Goal: Information Seeking & Learning: Learn about a topic

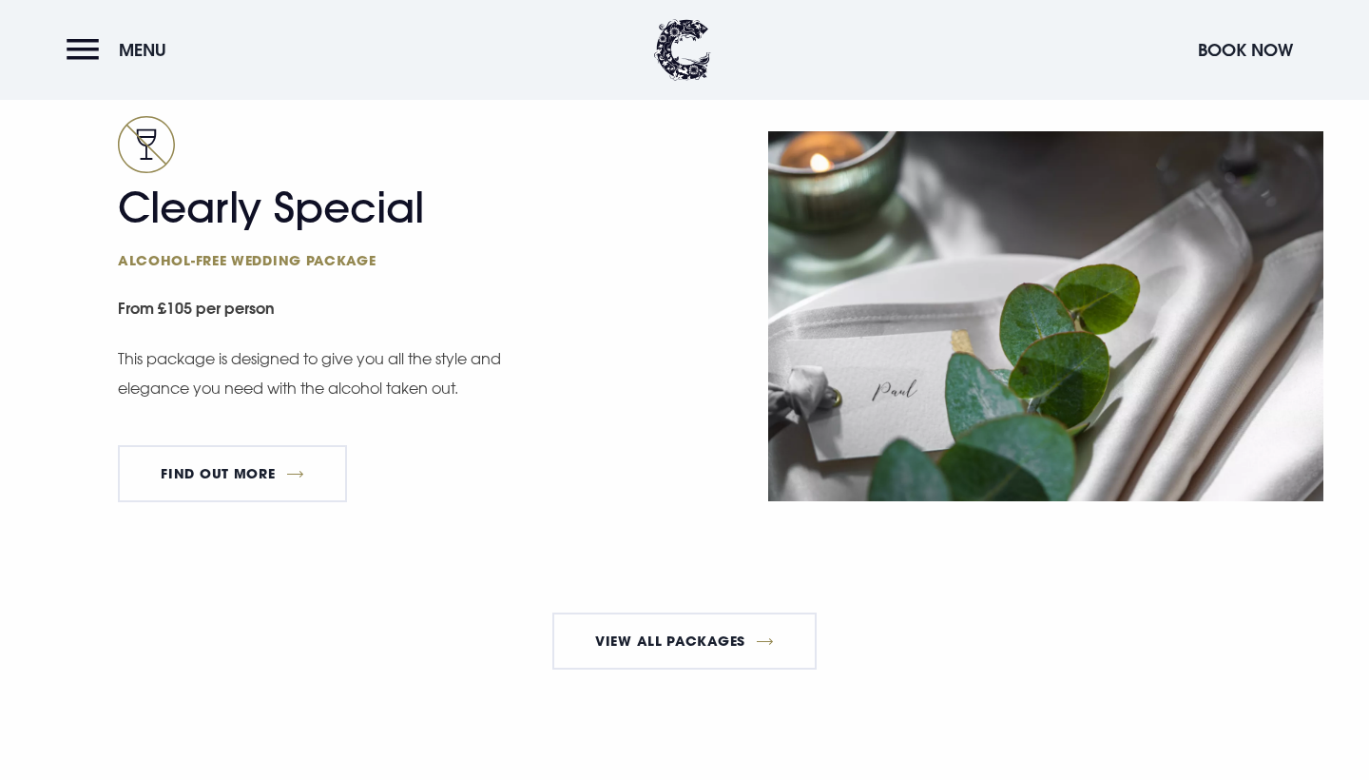
scroll to position [3310, 0]
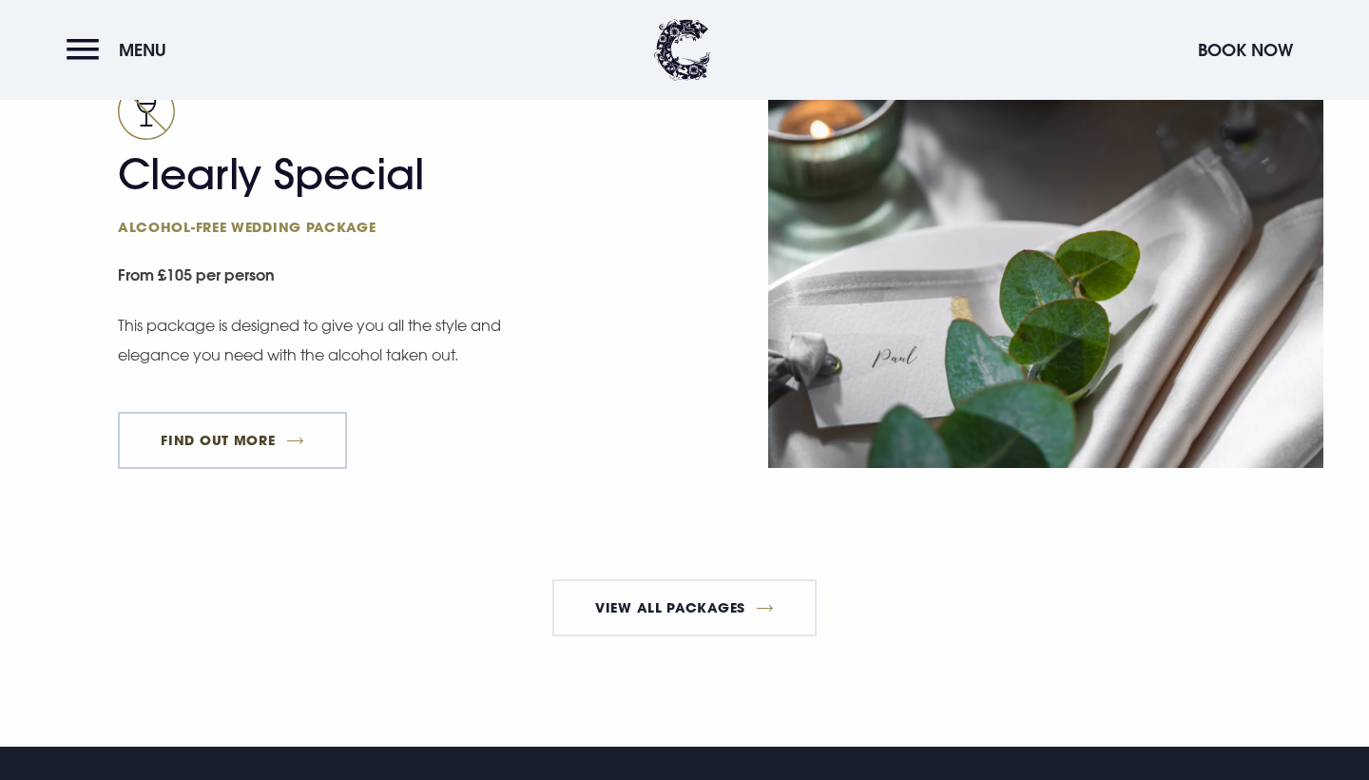
click at [252, 458] on link "FIND OUT MORE" at bounding box center [232, 440] width 229 height 57
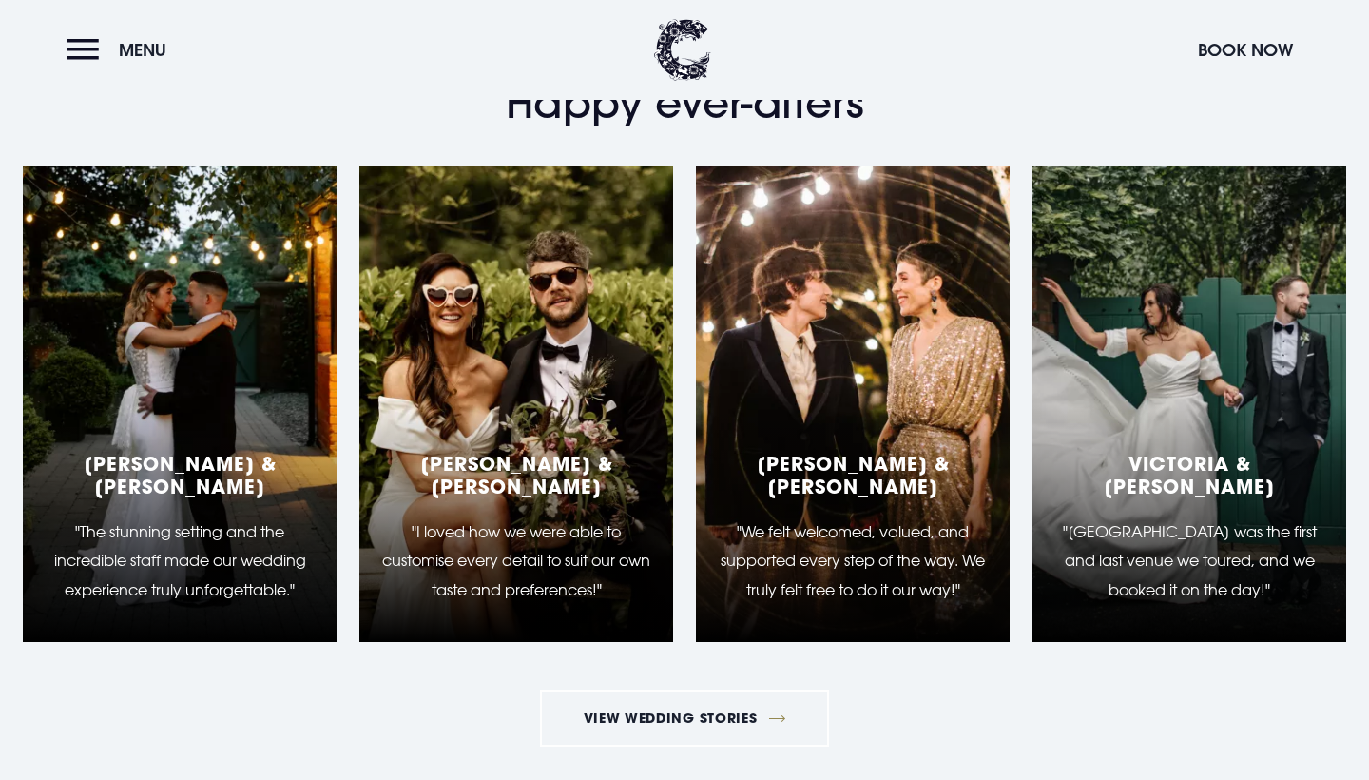
scroll to position [3055, 0]
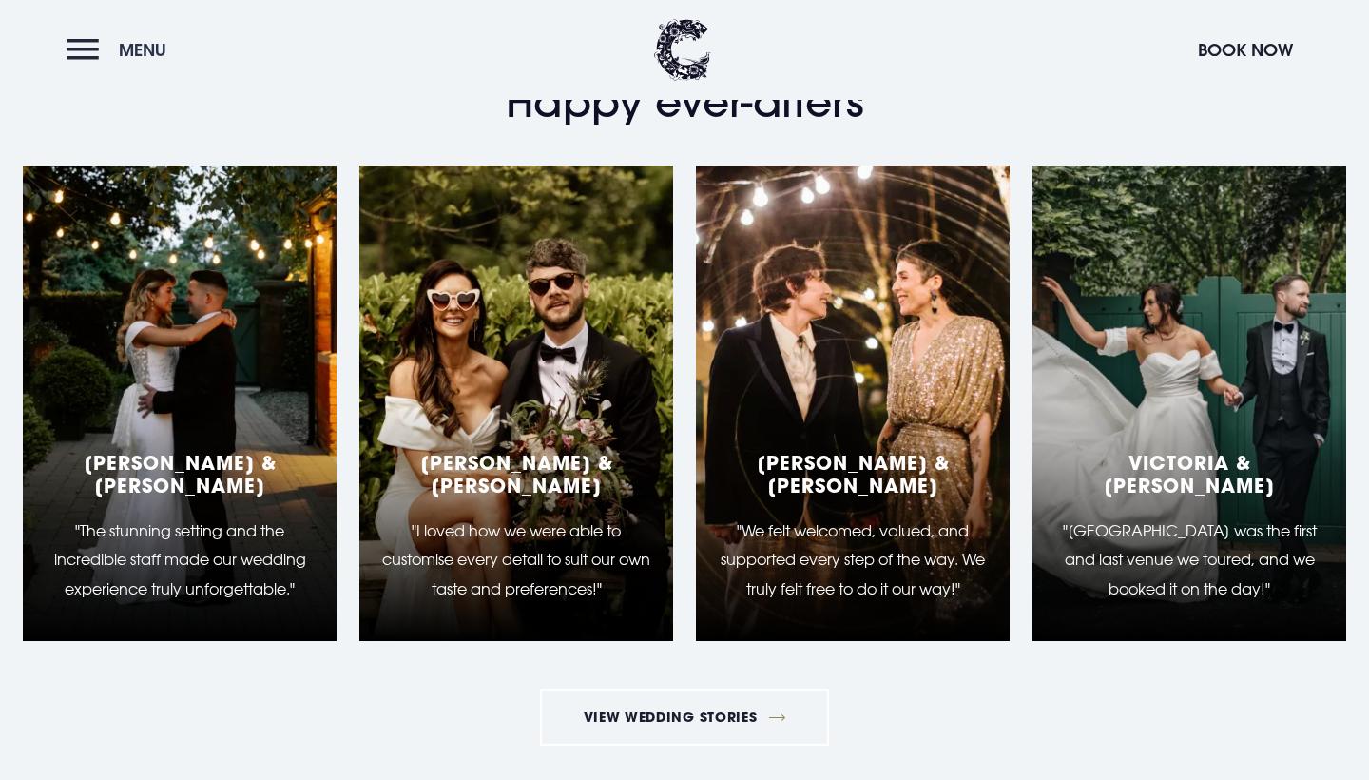
click at [156, 64] on button "Menu" at bounding box center [121, 49] width 109 height 41
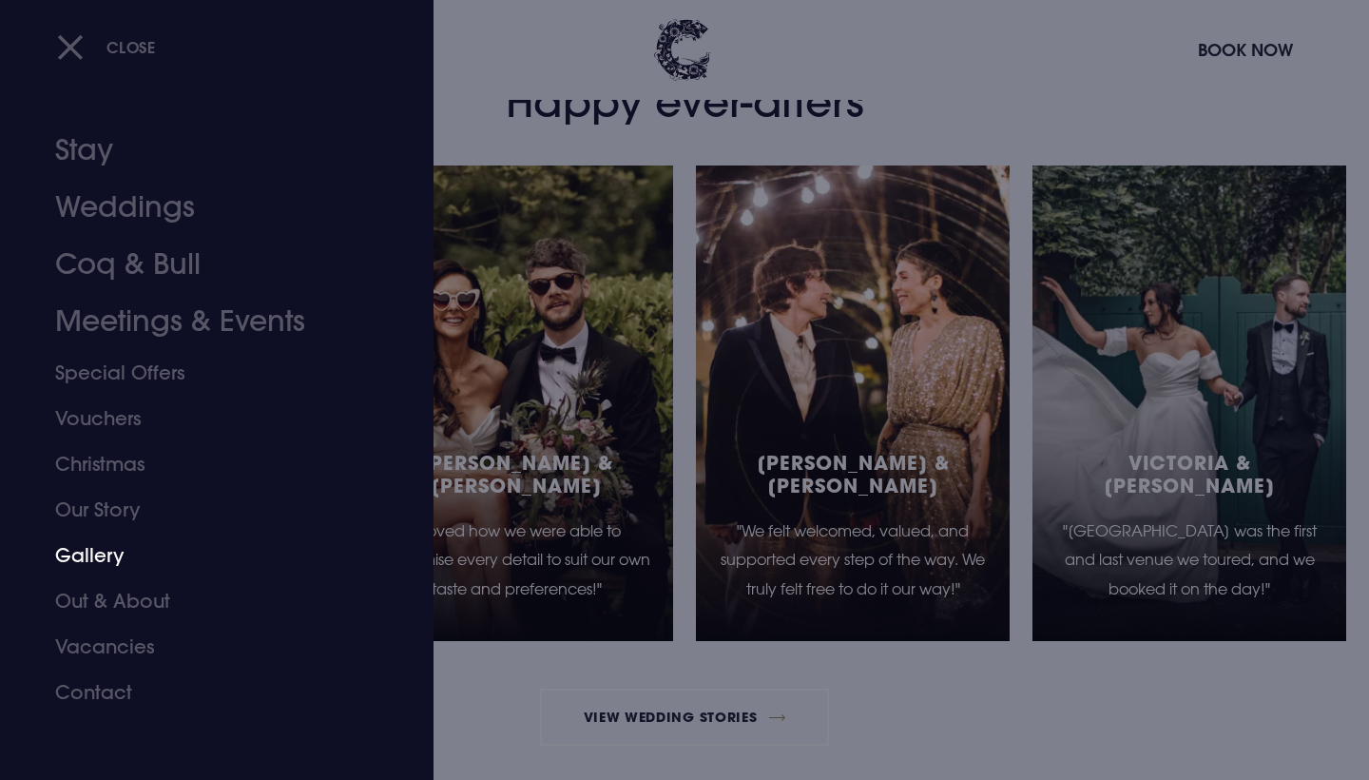
click at [94, 550] on link "Gallery" at bounding box center [205, 556] width 301 height 46
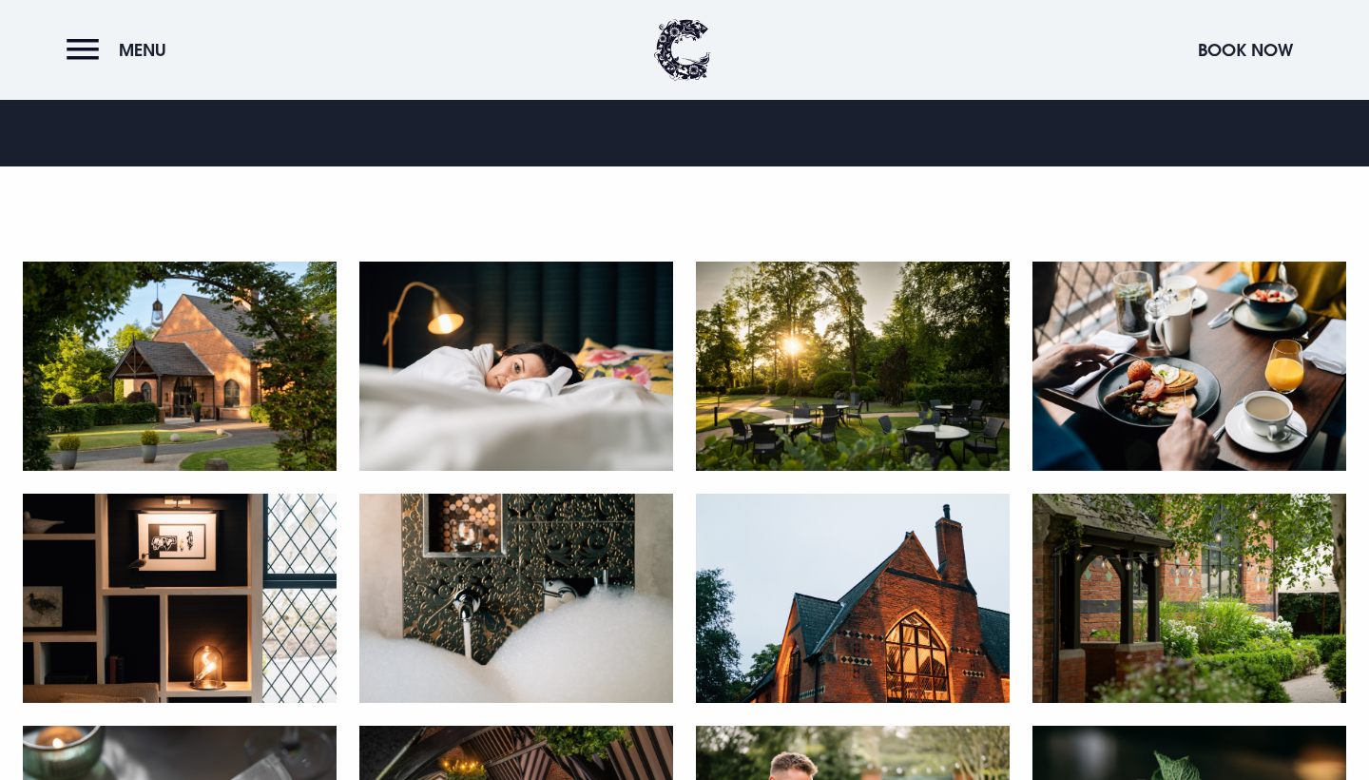
scroll to position [767, 0]
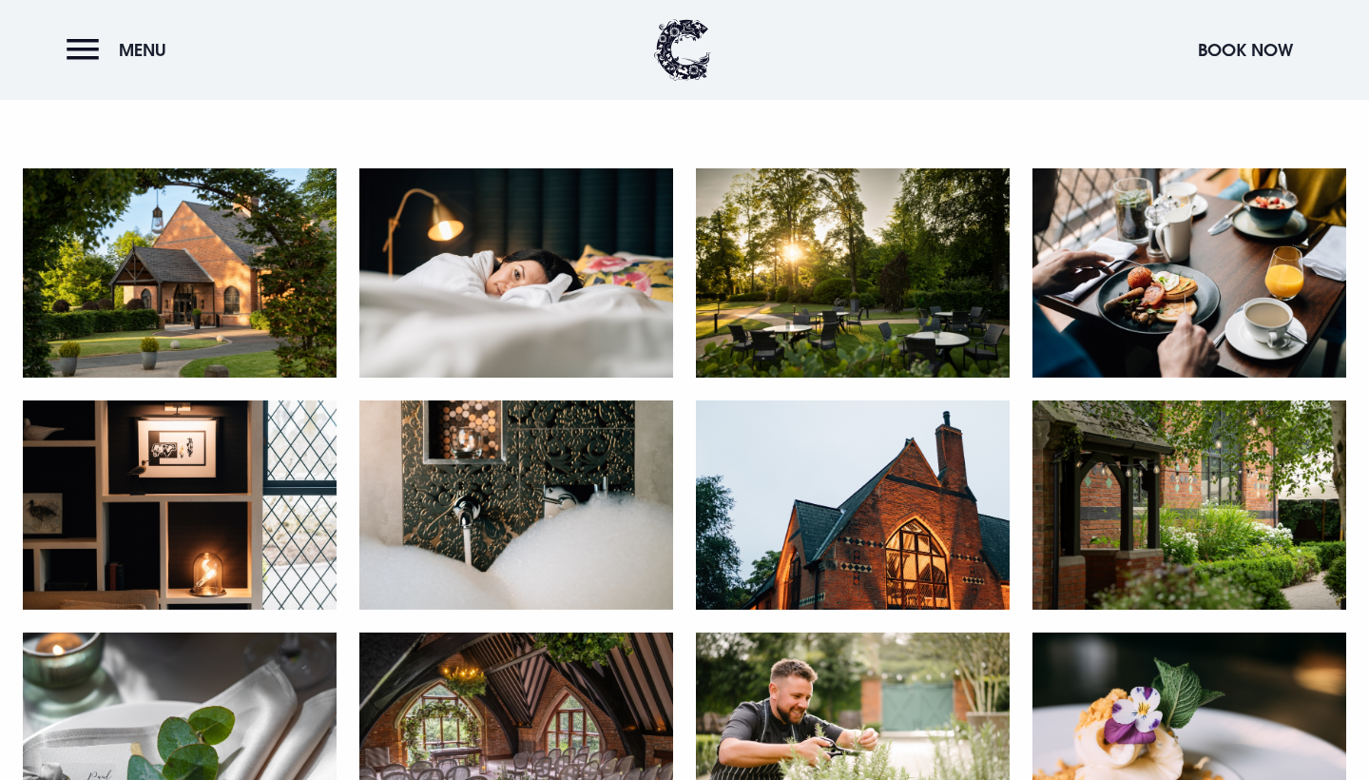
click at [560, 220] on img at bounding box center [516, 272] width 314 height 209
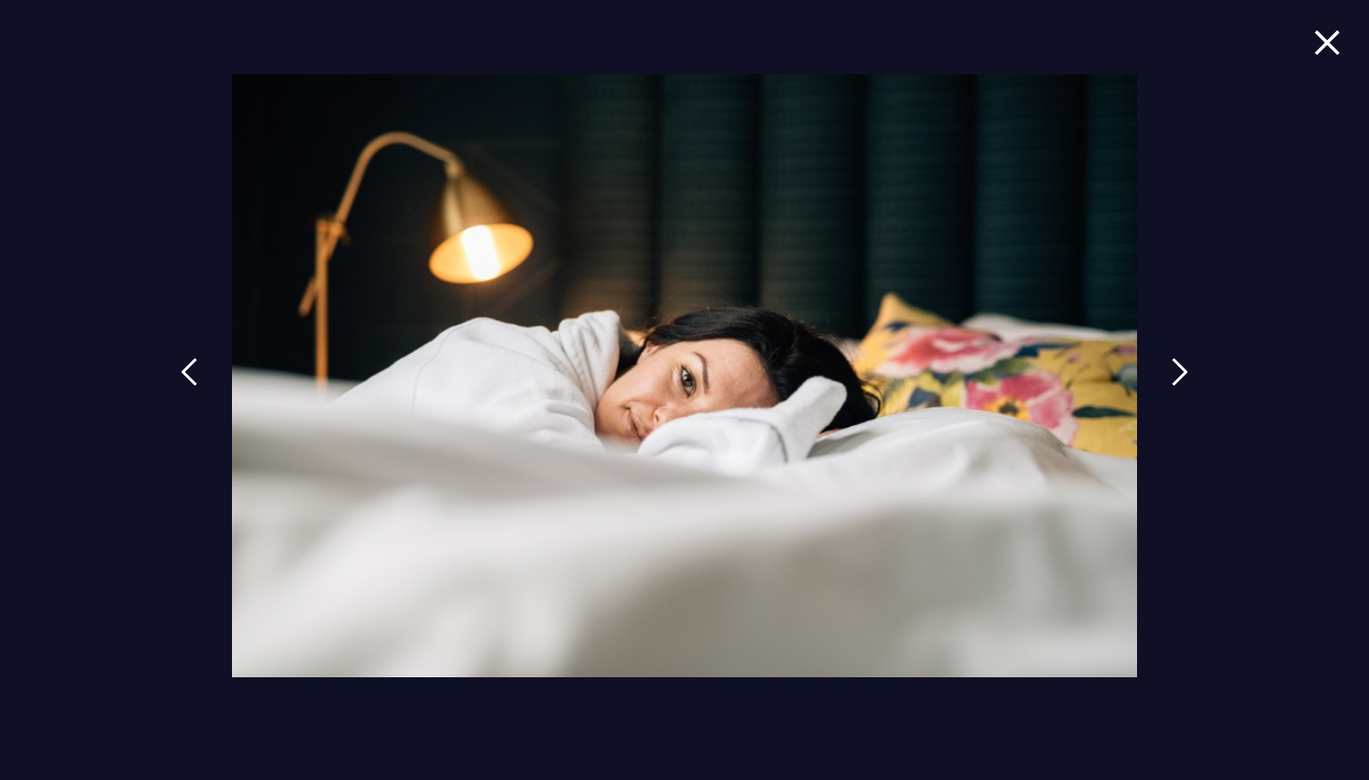
click at [1326, 49] on img at bounding box center [1327, 42] width 27 height 26
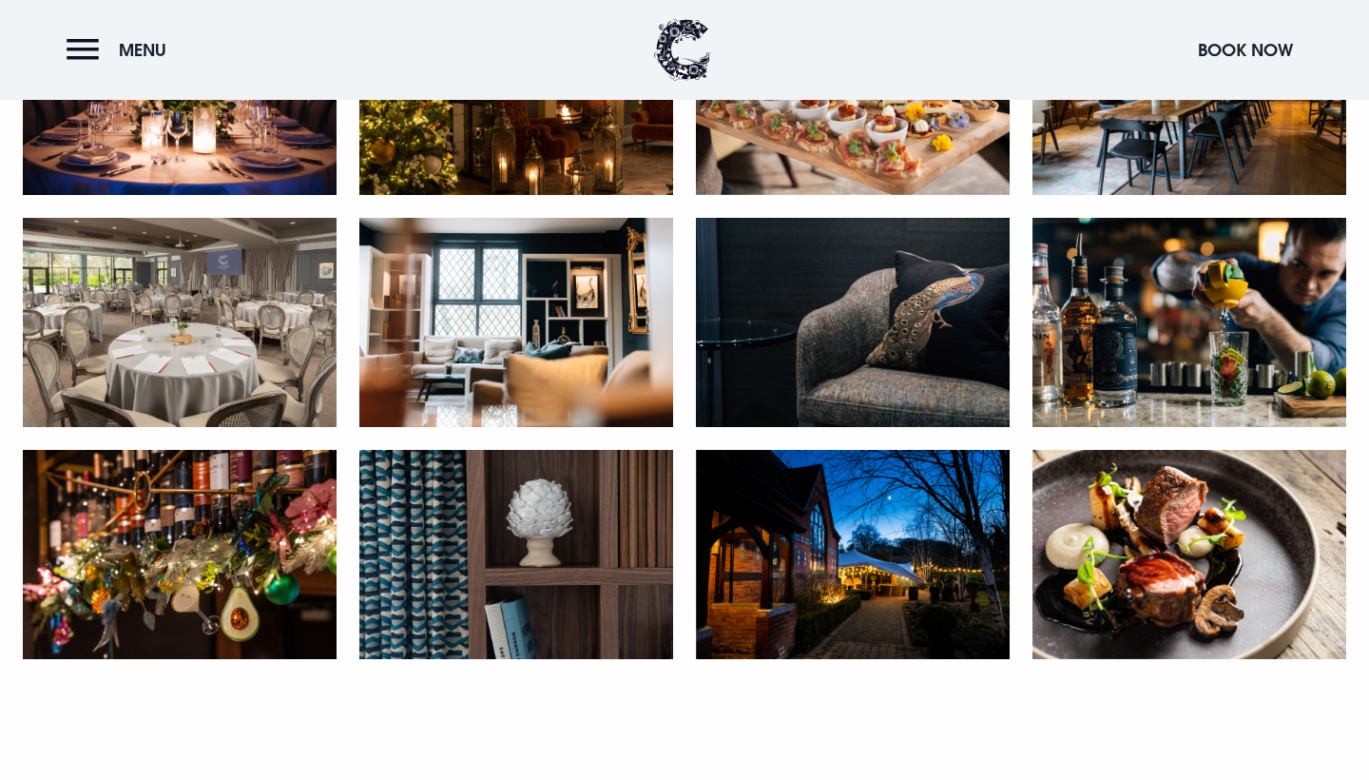
scroll to position [3513, 0]
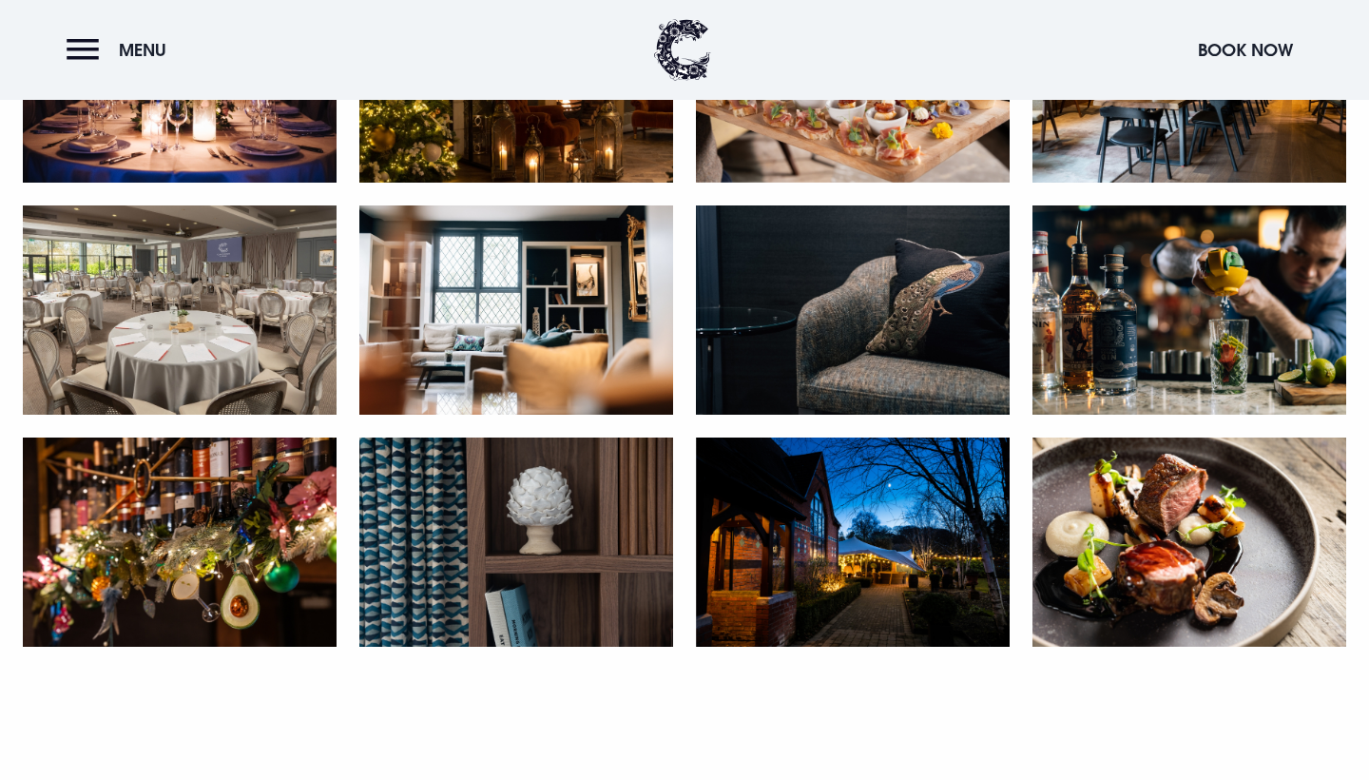
click at [276, 328] on img at bounding box center [180, 309] width 314 height 209
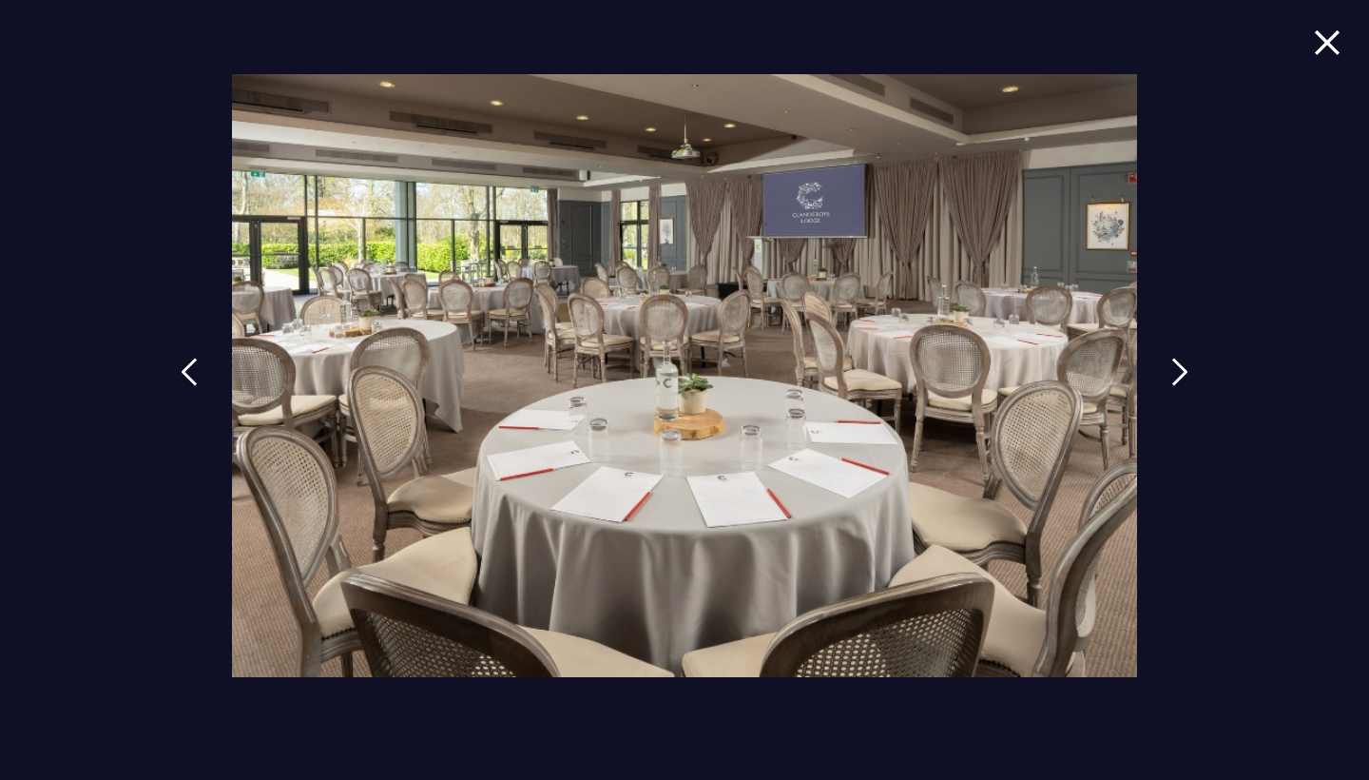
click at [1333, 53] on img at bounding box center [1327, 42] width 27 height 26
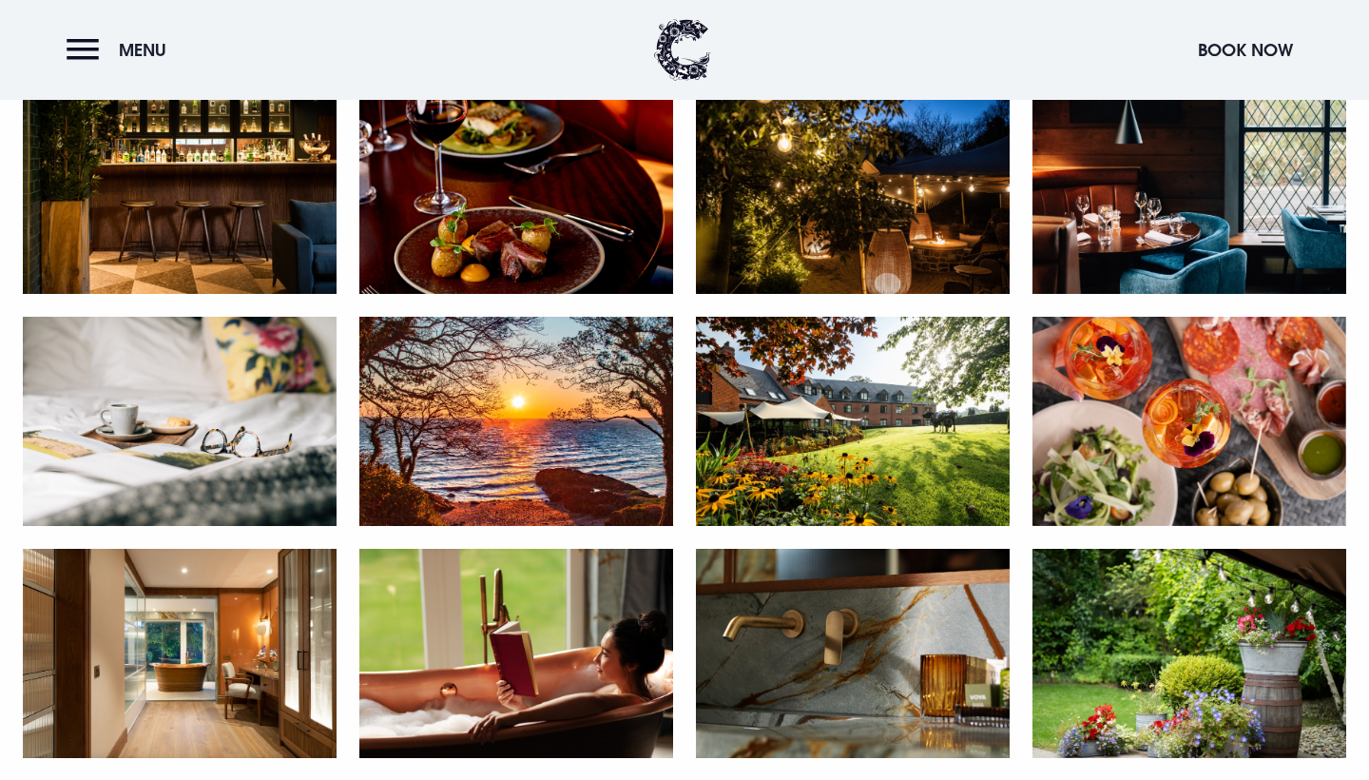
scroll to position [1549, 0]
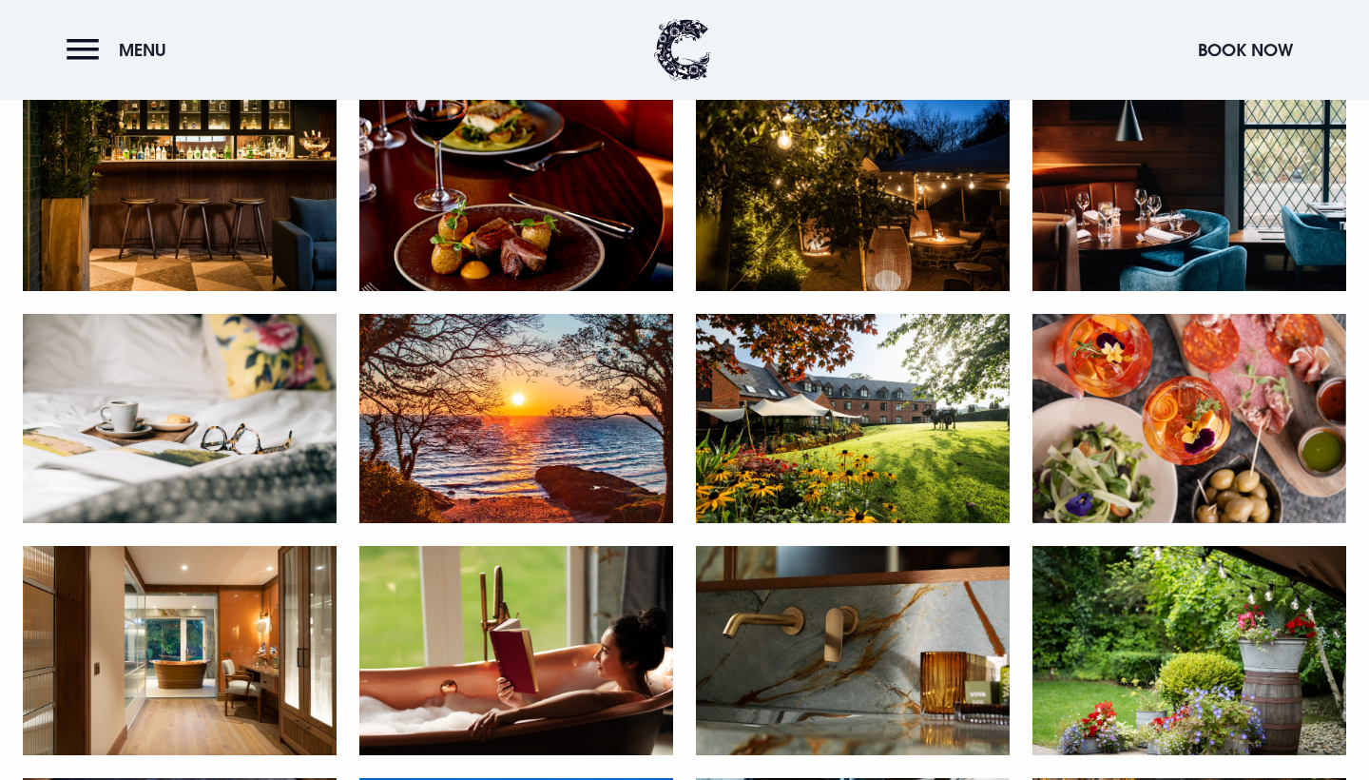
click at [273, 647] on img at bounding box center [180, 650] width 314 height 209
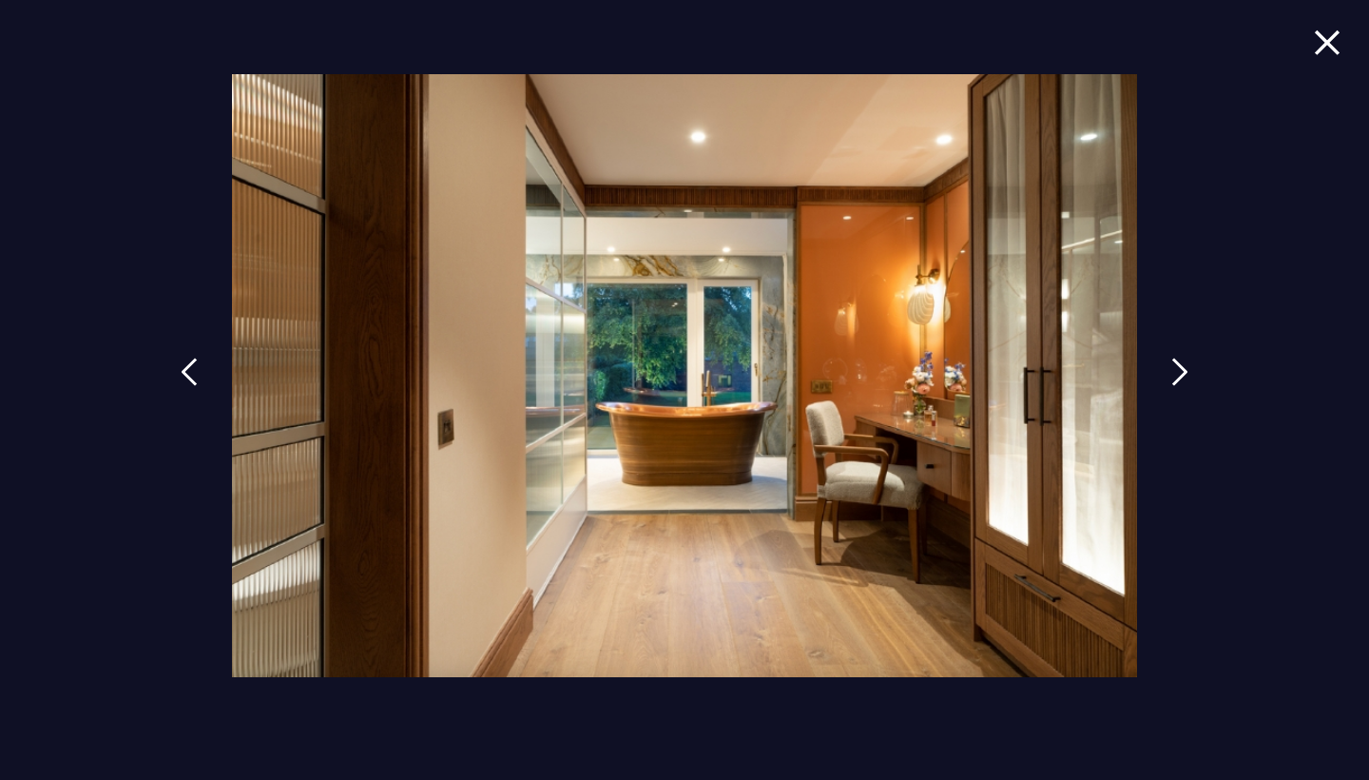
click at [1330, 48] on img at bounding box center [1327, 42] width 27 height 26
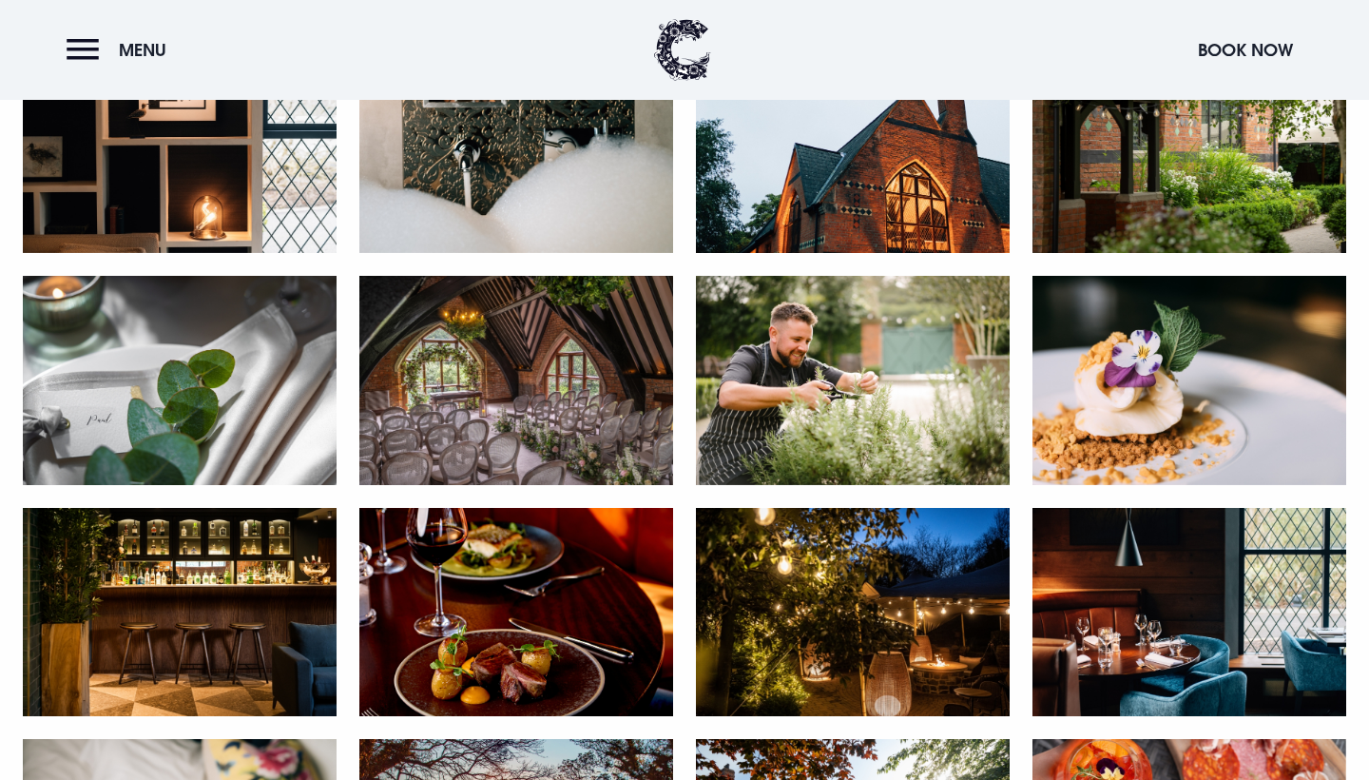
scroll to position [1125, 0]
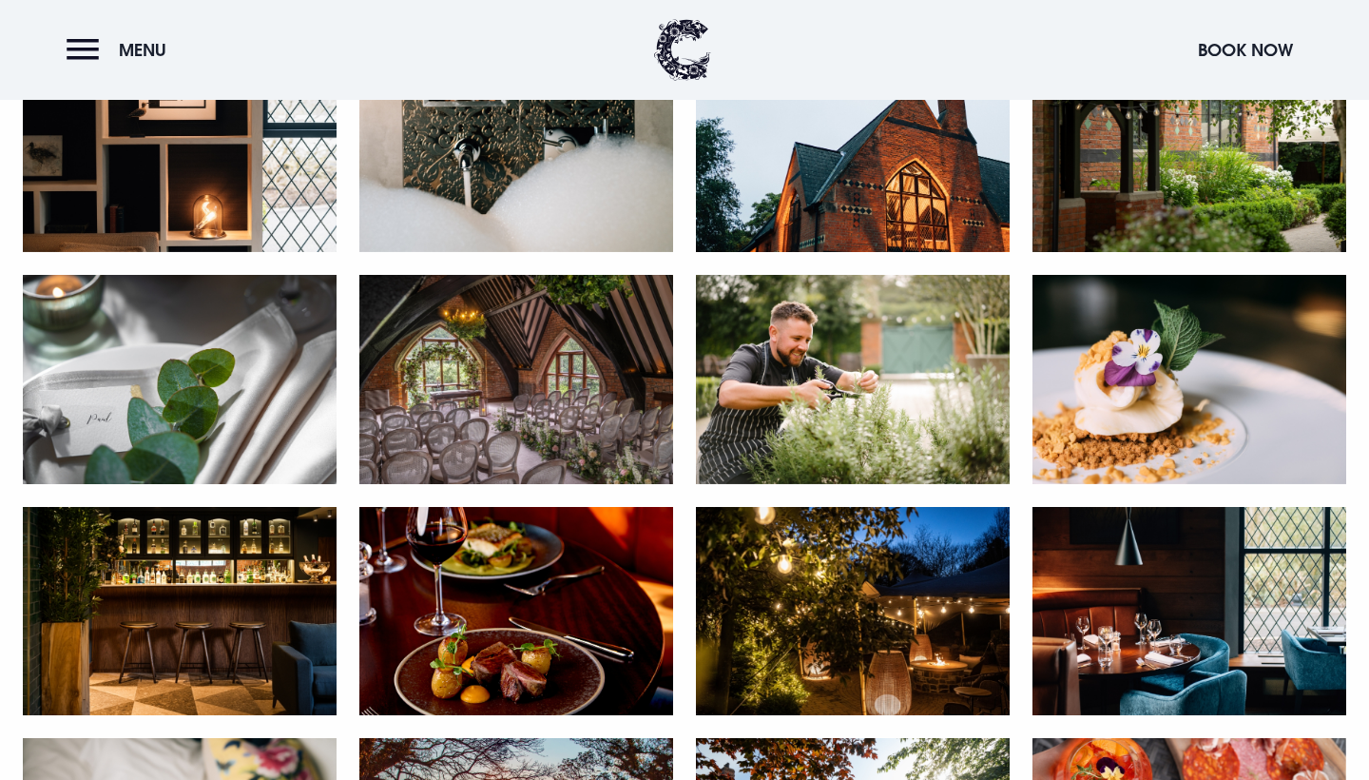
click at [822, 151] on img at bounding box center [853, 147] width 314 height 209
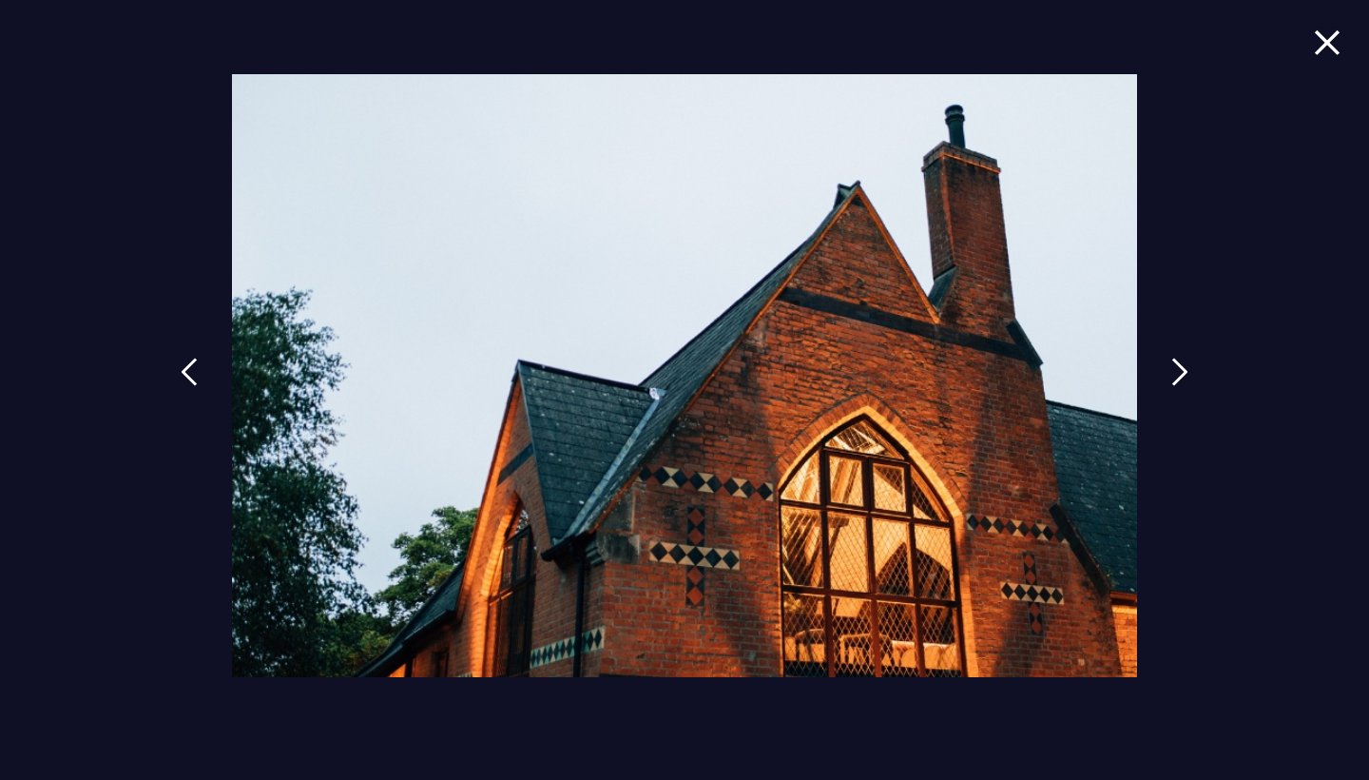
click at [1333, 38] on img at bounding box center [1327, 42] width 27 height 26
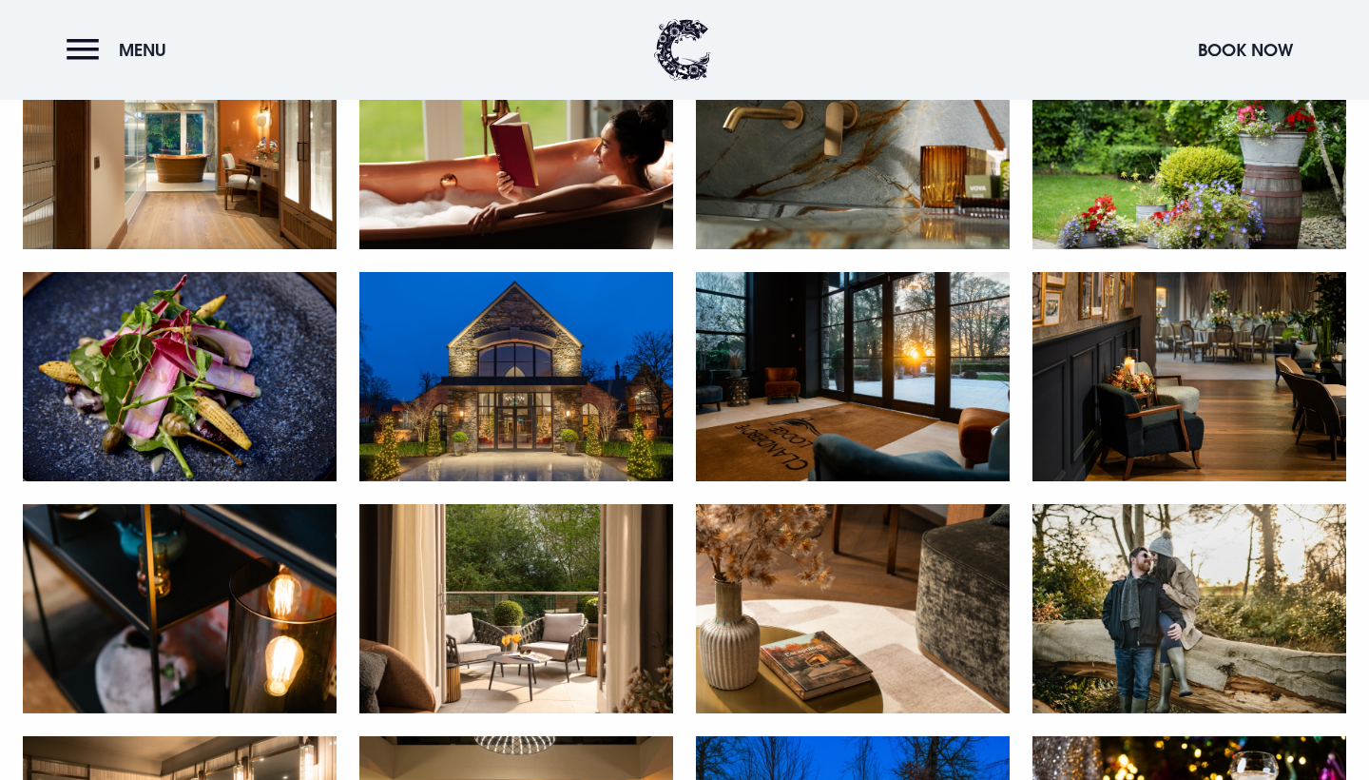
scroll to position [2077, 0]
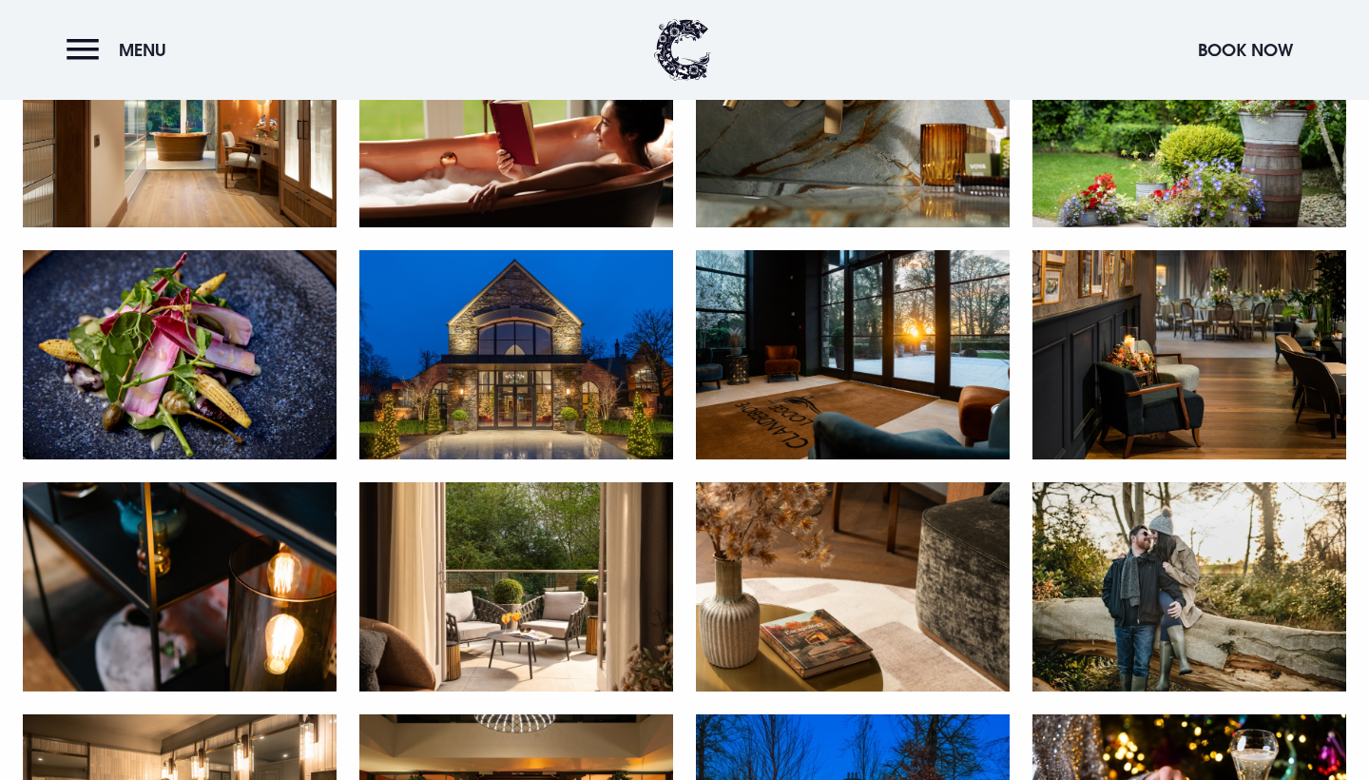
click at [882, 343] on img at bounding box center [853, 354] width 314 height 209
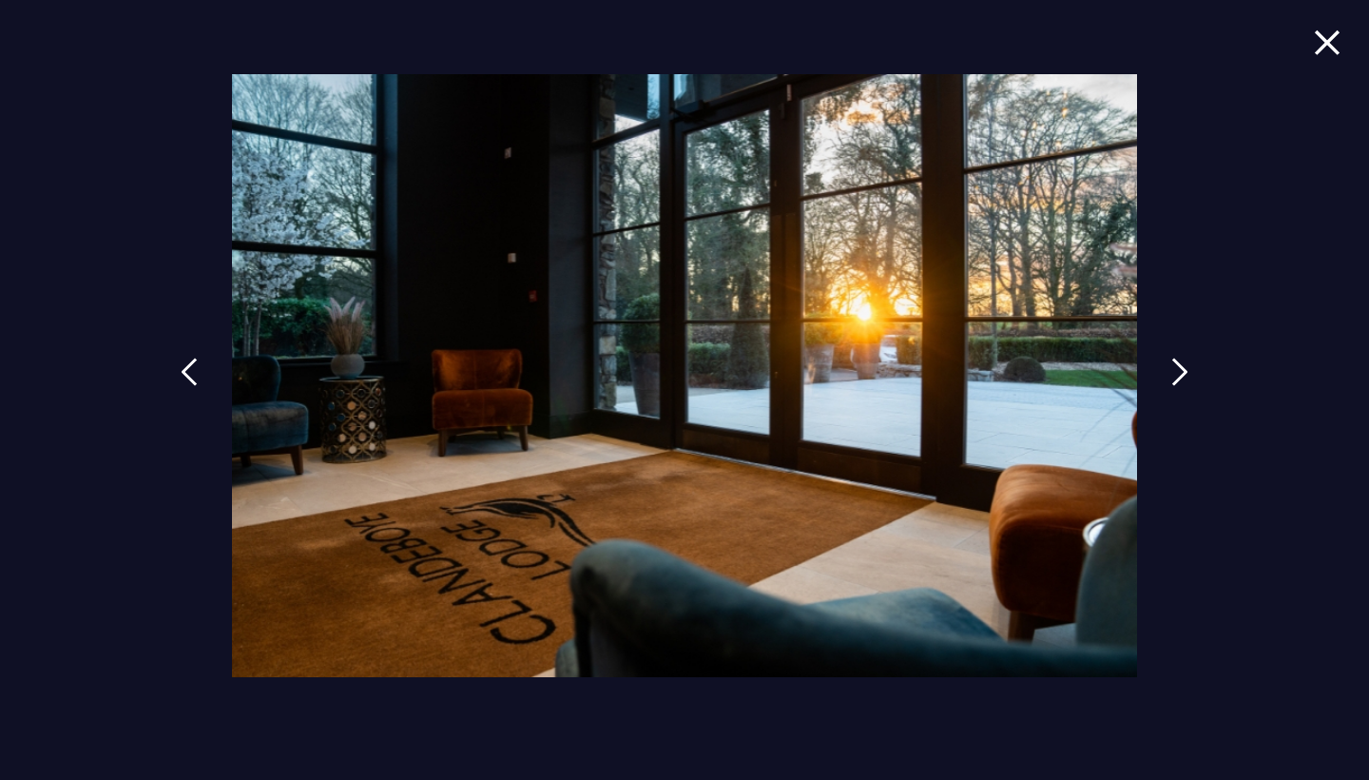
click at [1325, 34] on img at bounding box center [1327, 42] width 27 height 26
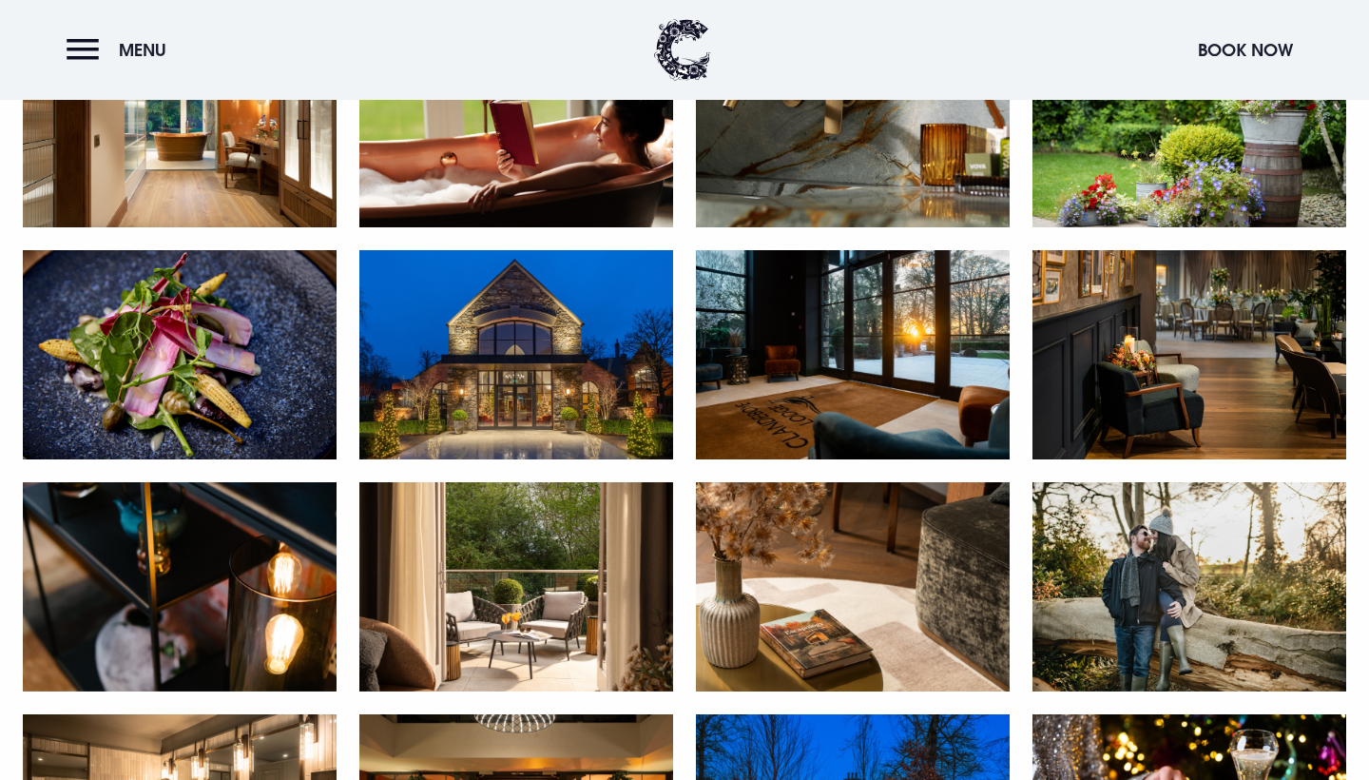
click at [1172, 376] on img at bounding box center [1190, 354] width 314 height 209
